Goal: Information Seeking & Learning: Learn about a topic

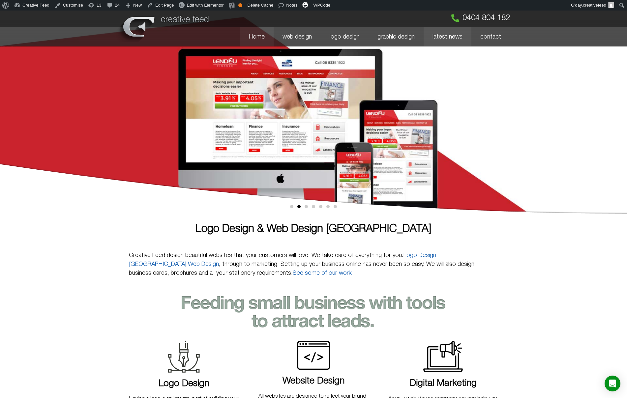
click at [445, 35] on link "latest news" at bounding box center [447, 36] width 48 height 19
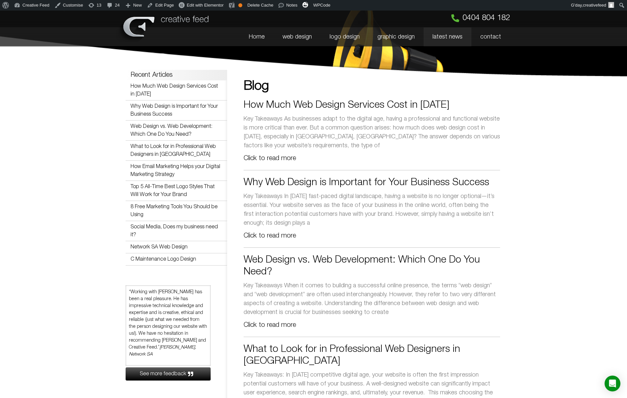
click at [421, 108] on link "How Much Web Design Services Cost in 2024" at bounding box center [346, 105] width 206 height 9
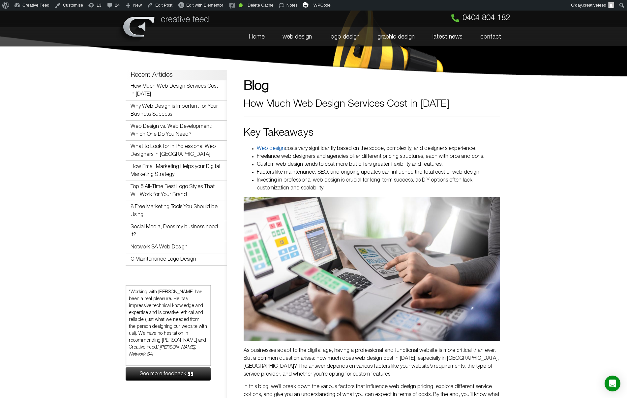
click at [294, 34] on link "web design" at bounding box center [296, 36] width 47 height 19
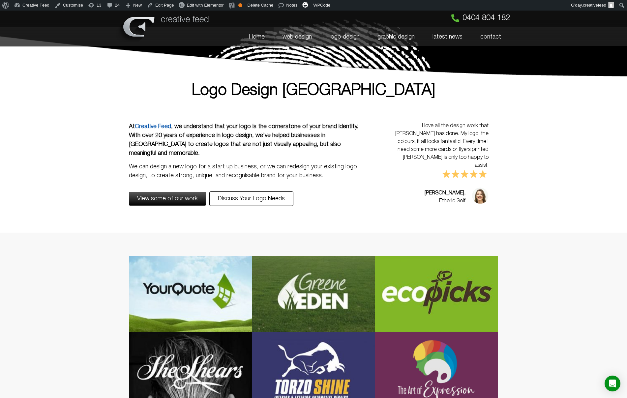
click at [311, 37] on link "web design" at bounding box center [296, 36] width 47 height 19
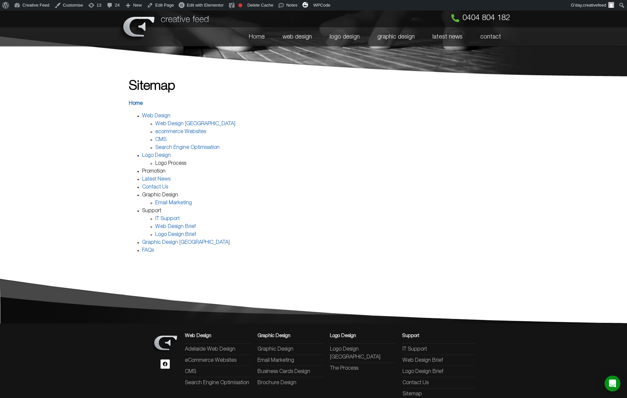
click at [165, 171] on link "Promotion" at bounding box center [153, 171] width 23 height 5
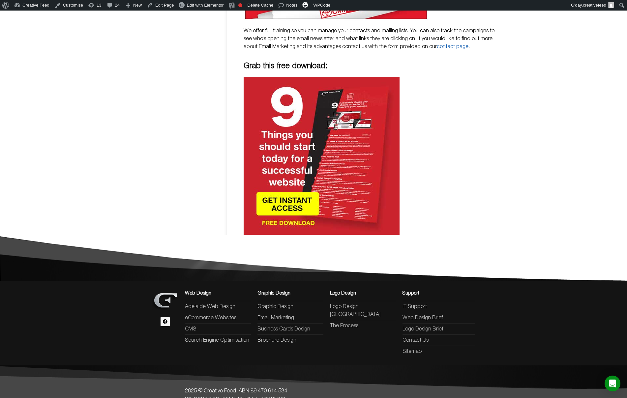
scroll to position [255, 0]
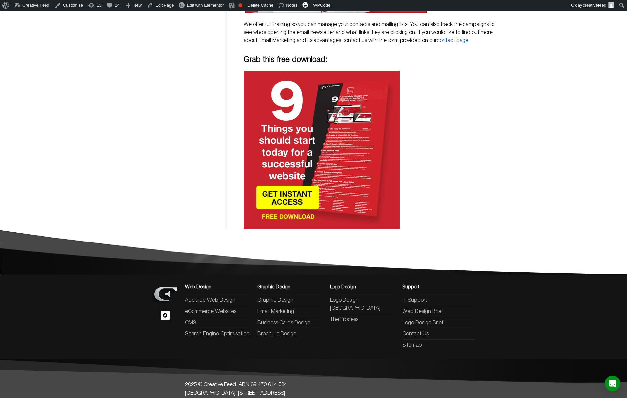
click at [308, 142] on img at bounding box center [321, 150] width 156 height 158
click at [298, 182] on img at bounding box center [321, 150] width 156 height 158
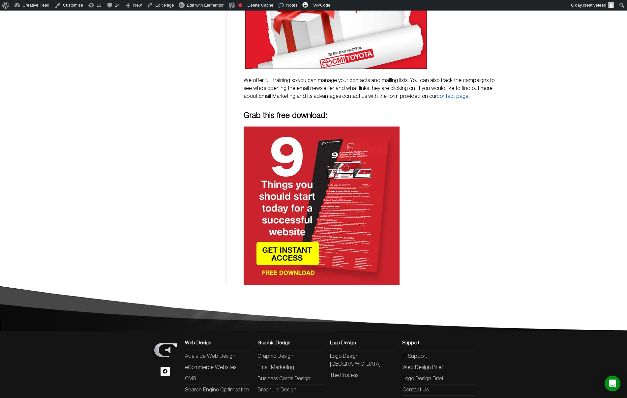
scroll to position [195, 0]
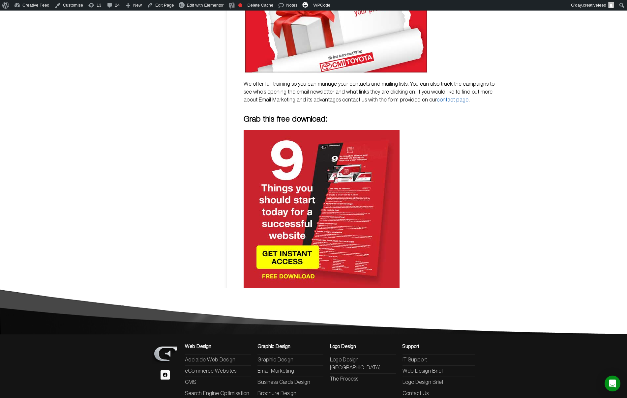
click at [299, 116] on h4 "Grab this free download:" at bounding box center [371, 120] width 256 height 8
click at [296, 177] on img at bounding box center [321, 209] width 156 height 158
click at [303, 236] on img at bounding box center [321, 209] width 156 height 158
click at [355, 230] on img at bounding box center [321, 209] width 156 height 158
click at [329, 197] on img at bounding box center [321, 209] width 156 height 158
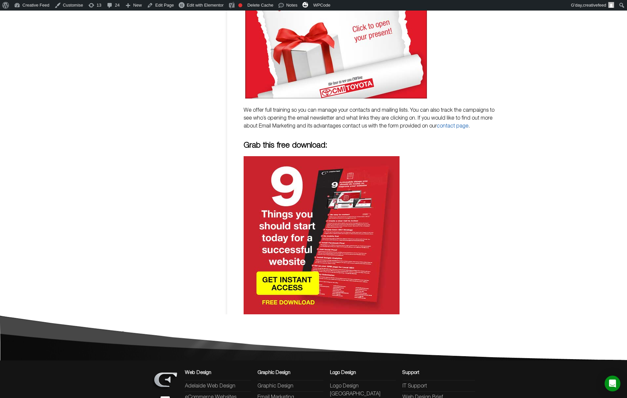
scroll to position [158, 0]
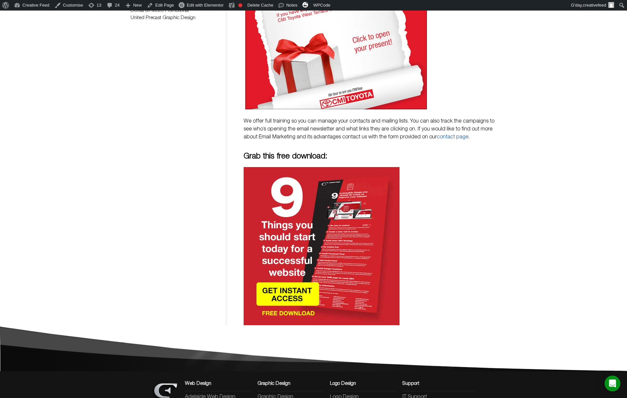
click at [301, 153] on h4 "Grab this free download:" at bounding box center [371, 157] width 256 height 8
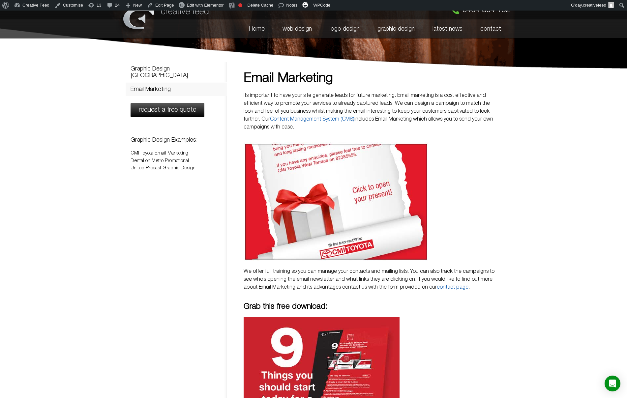
scroll to position [0, 0]
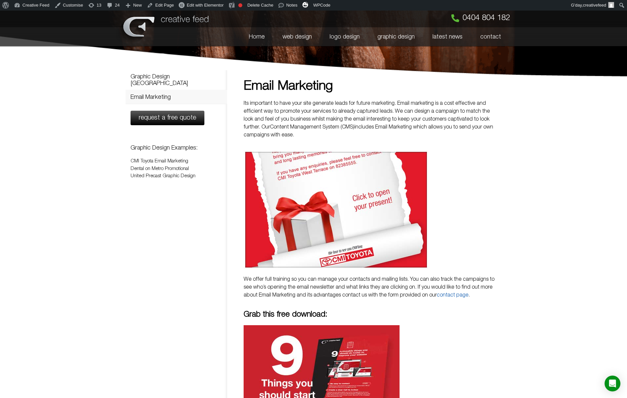
click at [291, 127] on link "Content Management System (CMS)" at bounding box center [312, 127] width 84 height 5
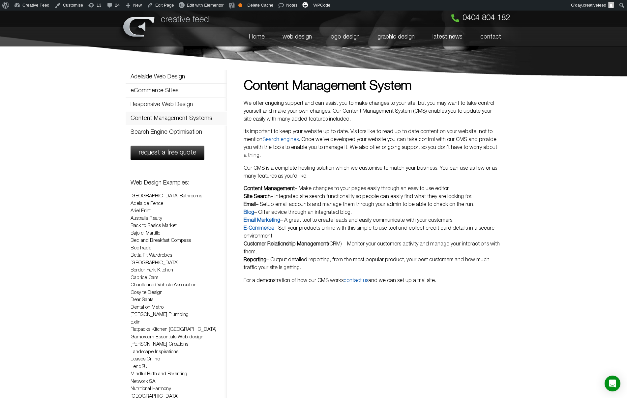
scroll to position [6, 0]
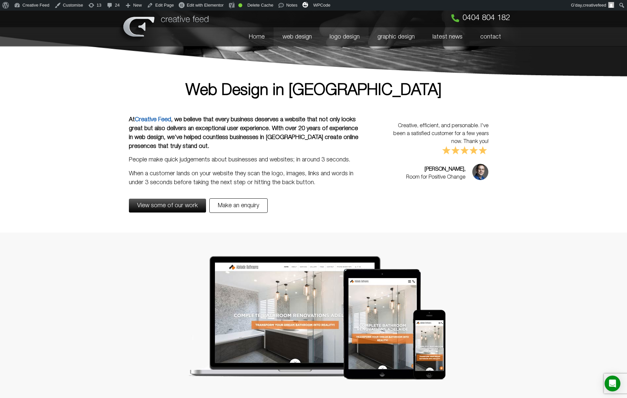
click at [354, 38] on link "logo design" at bounding box center [345, 36] width 48 height 19
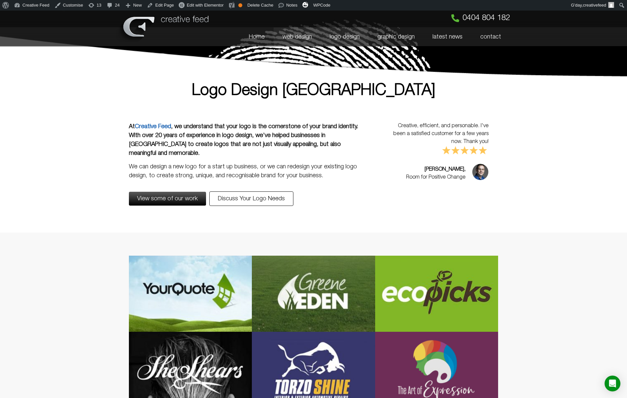
click at [301, 39] on link "web design" at bounding box center [296, 36] width 47 height 19
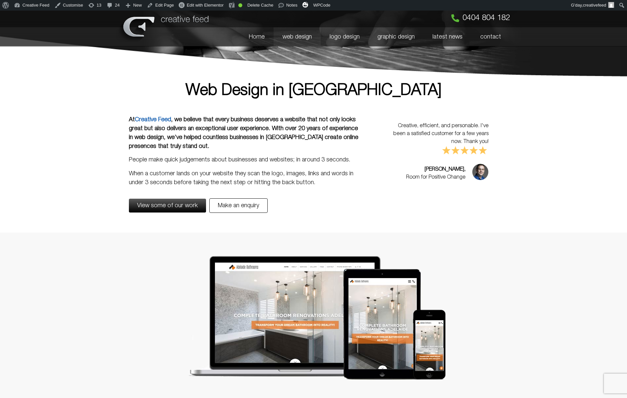
click at [298, 271] on img at bounding box center [313, 318] width 266 height 125
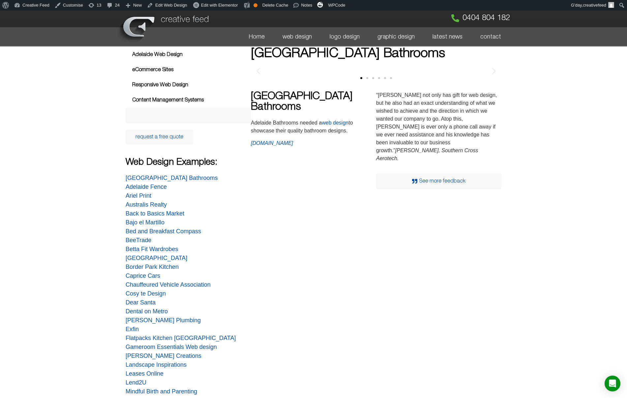
click at [160, 123] on link "Search Engine Optimisation" at bounding box center [188, 115] width 125 height 15
